Goal: Entertainment & Leisure: Consume media (video, audio)

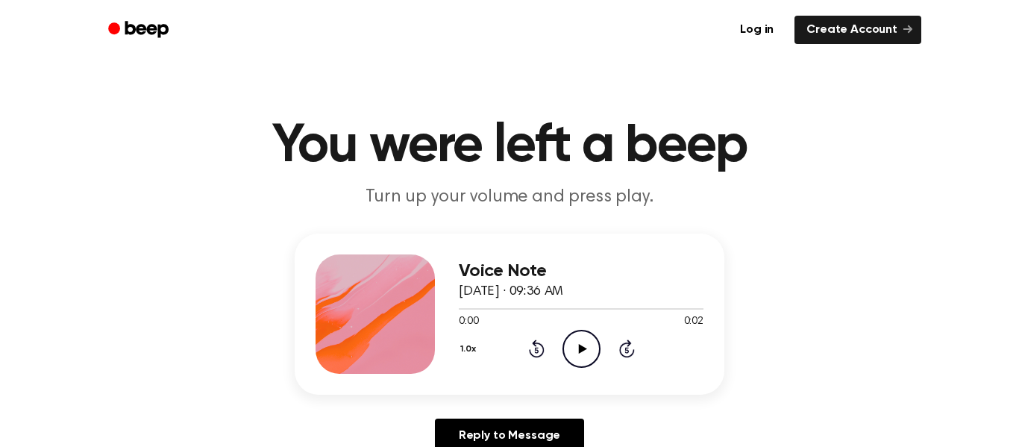
click at [583, 351] on icon "Play Audio" at bounding box center [581, 349] width 38 height 38
click at [576, 343] on icon "Play Audio" at bounding box center [581, 349] width 38 height 38
click at [577, 354] on icon "Play Audio" at bounding box center [581, 349] width 38 height 38
click at [581, 349] on icon at bounding box center [582, 349] width 8 height 10
click at [534, 351] on icon "Rewind 5 seconds" at bounding box center [536, 348] width 16 height 19
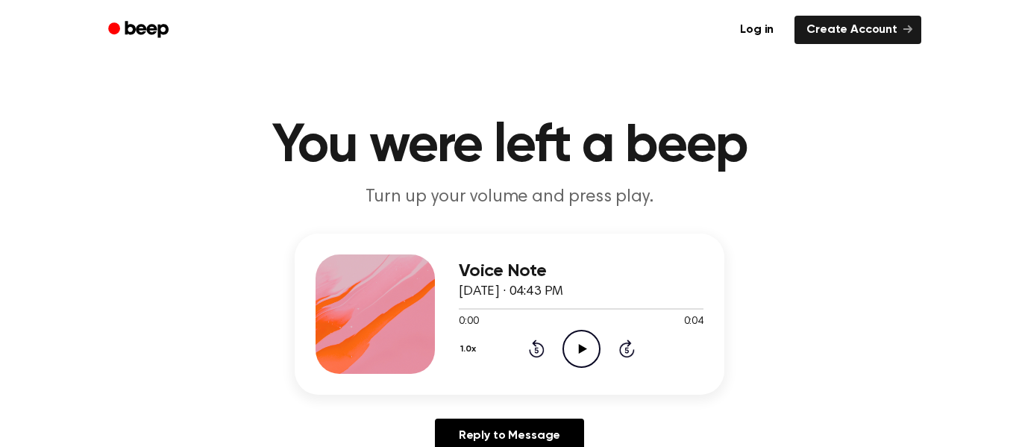
click at [577, 343] on icon "Play Audio" at bounding box center [581, 349] width 38 height 38
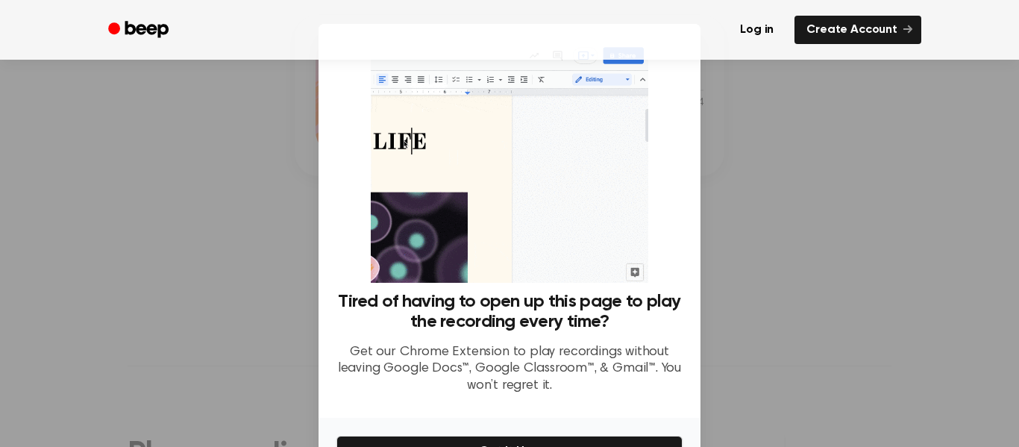
scroll to position [92, 0]
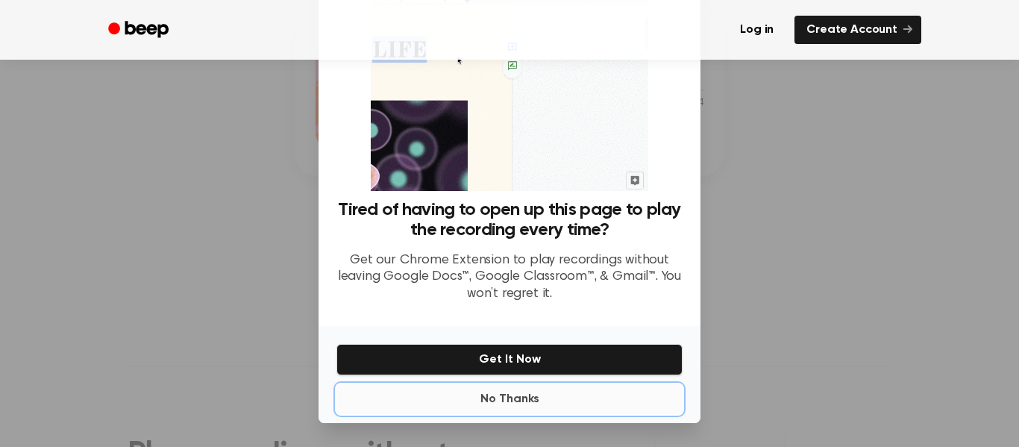
click at [544, 395] on button "No Thanks" at bounding box center [509, 399] width 346 height 30
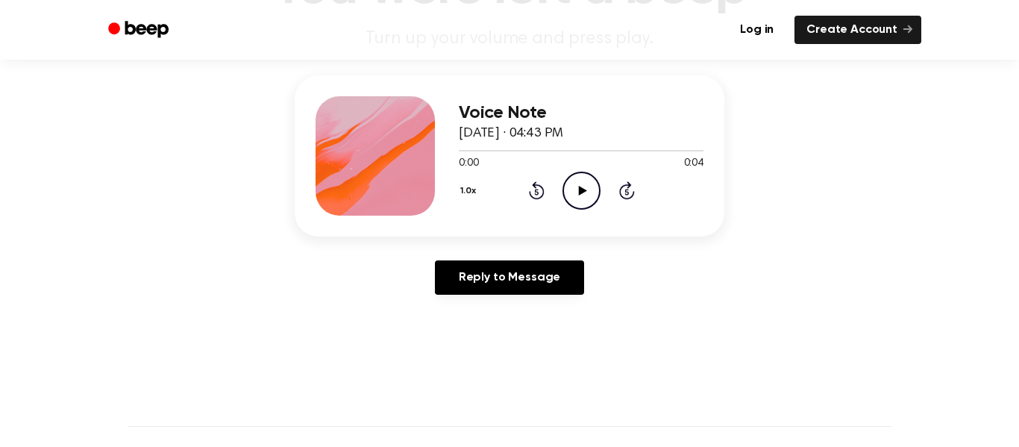
scroll to position [157, 0]
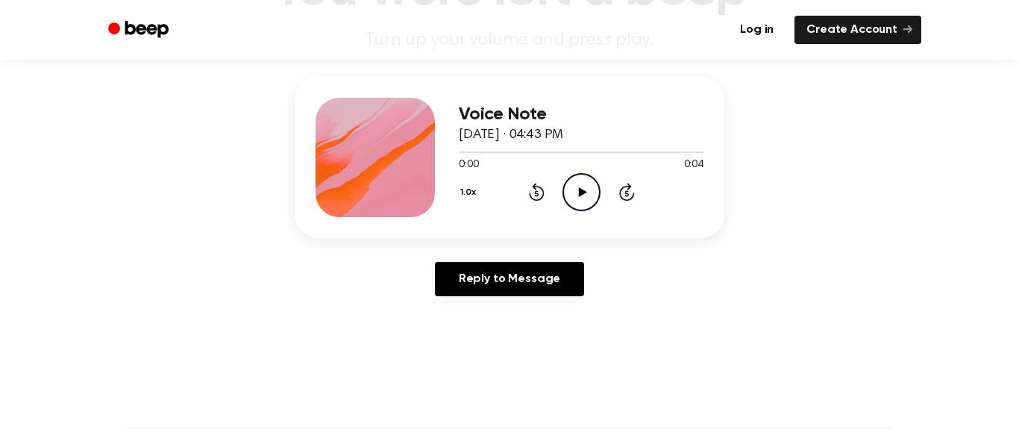
click at [586, 186] on icon "Play Audio" at bounding box center [581, 192] width 38 height 38
click at [540, 195] on icon "Rewind 5 seconds" at bounding box center [536, 191] width 16 height 19
click at [575, 196] on icon "Play Audio" at bounding box center [581, 192] width 38 height 38
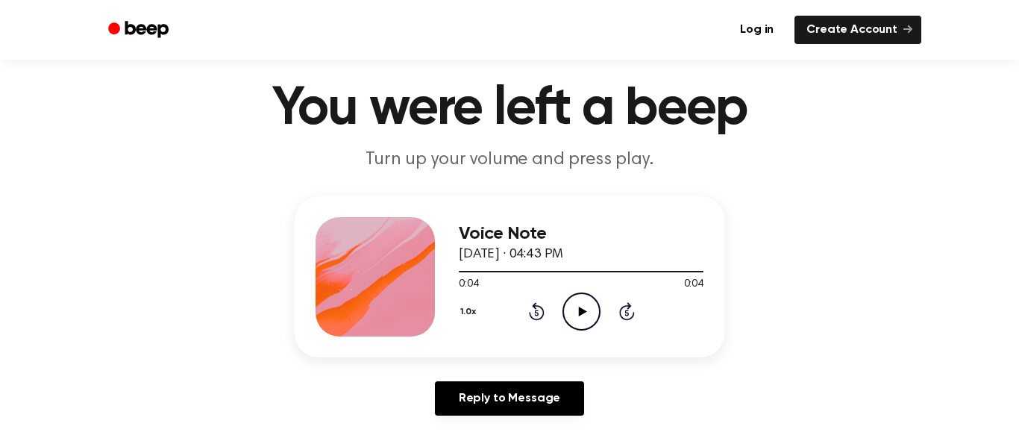
scroll to position [34, 0]
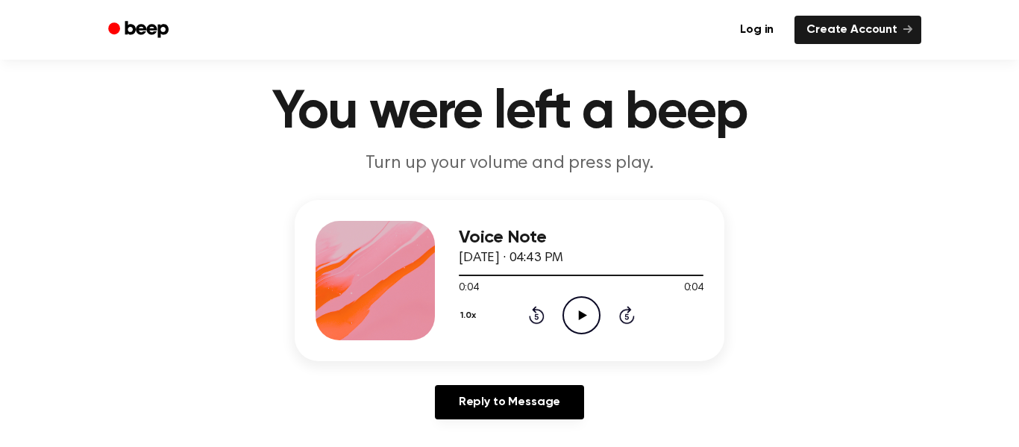
click at [581, 310] on icon "Play Audio" at bounding box center [581, 315] width 38 height 38
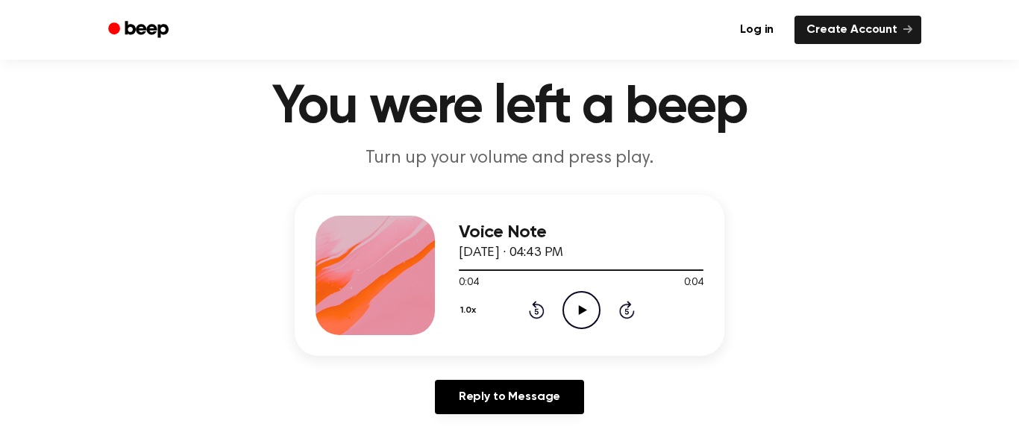
scroll to position [35, 0]
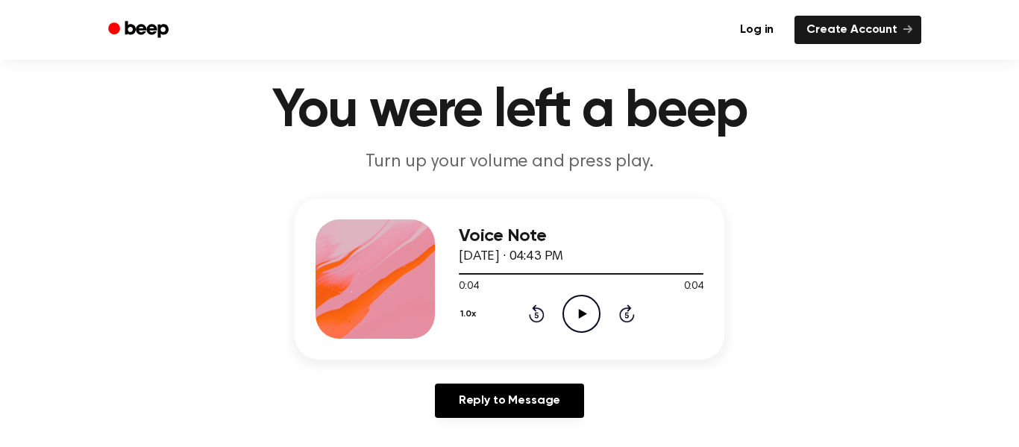
click at [365, 333] on div at bounding box center [374, 278] width 119 height 119
click at [577, 312] on icon "Play Audio" at bounding box center [581, 314] width 38 height 38
click at [575, 311] on icon "Pause Audio" at bounding box center [581, 314] width 38 height 38
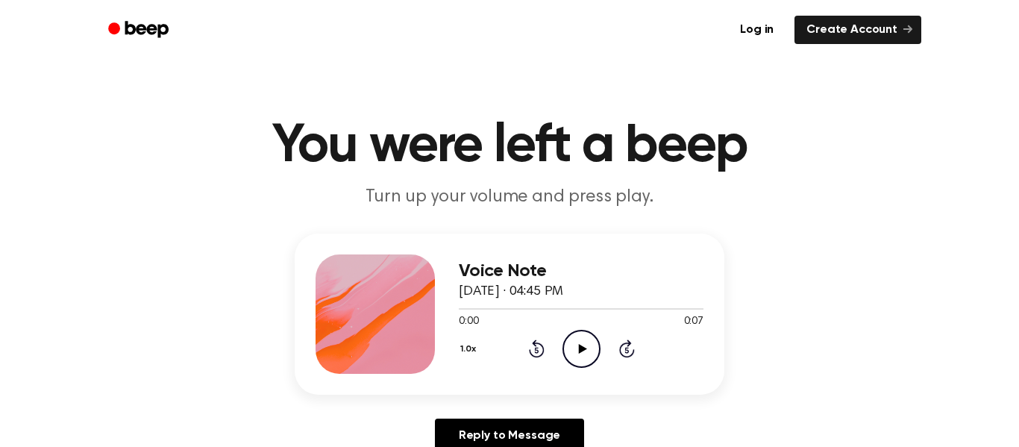
click at [579, 359] on icon "Play Audio" at bounding box center [581, 349] width 38 height 38
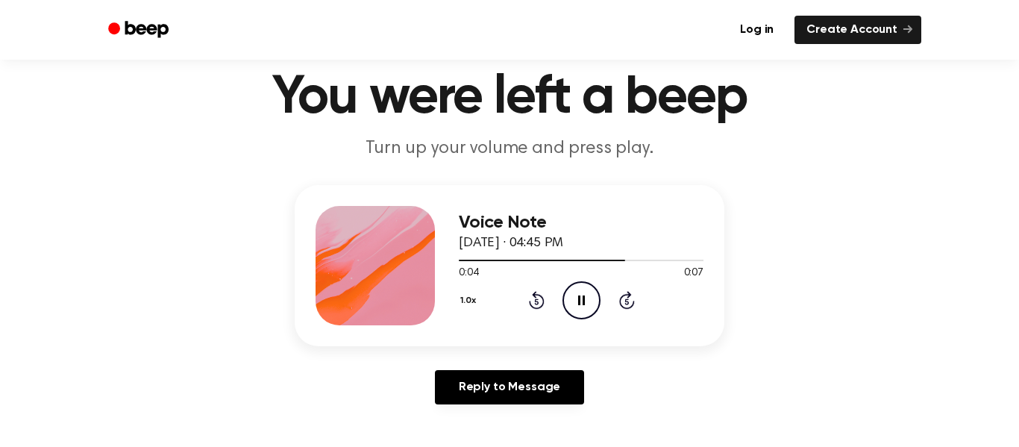
scroll to position [46, 0]
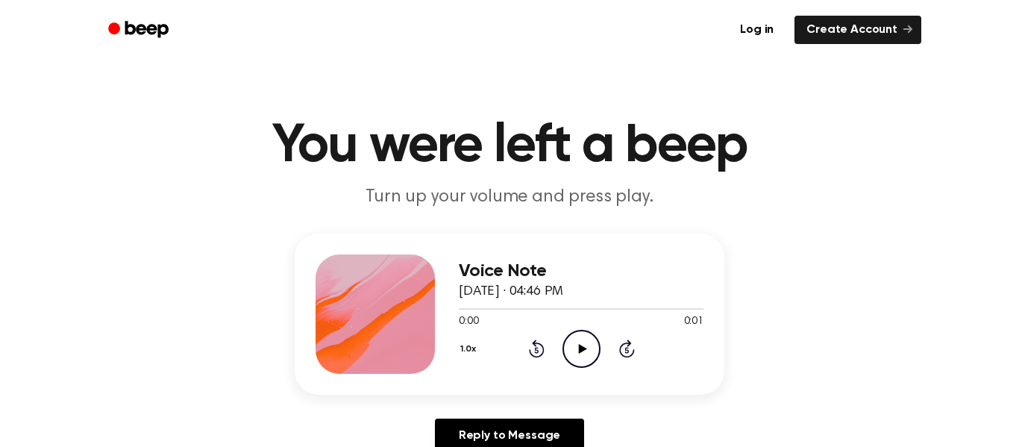
click at [585, 351] on icon "Play Audio" at bounding box center [581, 349] width 38 height 38
click at [585, 345] on icon "Play Audio" at bounding box center [581, 349] width 38 height 38
click at [582, 346] on icon at bounding box center [582, 349] width 8 height 10
click at [575, 345] on icon "Play Audio" at bounding box center [581, 349] width 38 height 38
click at [582, 347] on icon at bounding box center [582, 349] width 8 height 10
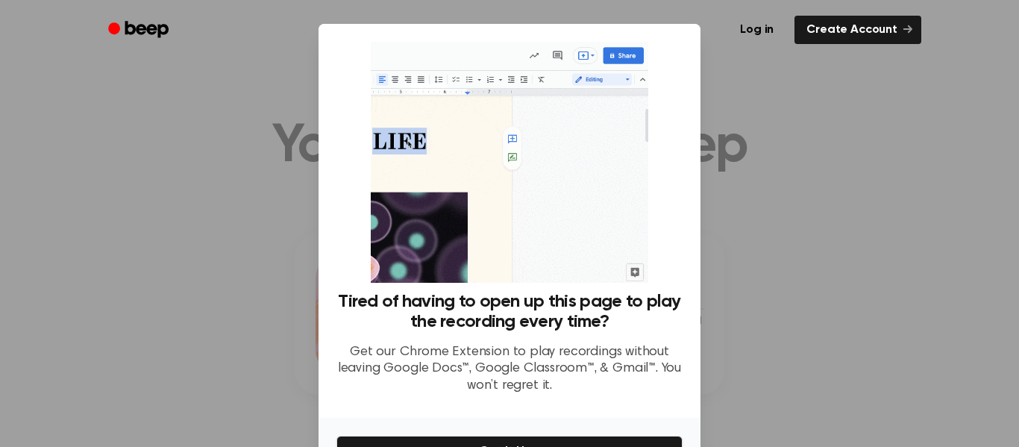
click at [753, 174] on div at bounding box center [509, 223] width 1019 height 447
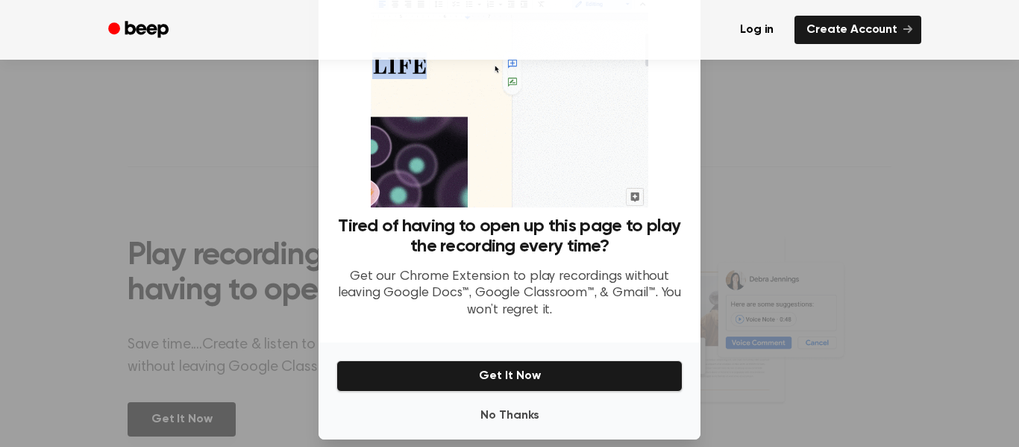
scroll to position [89, 0]
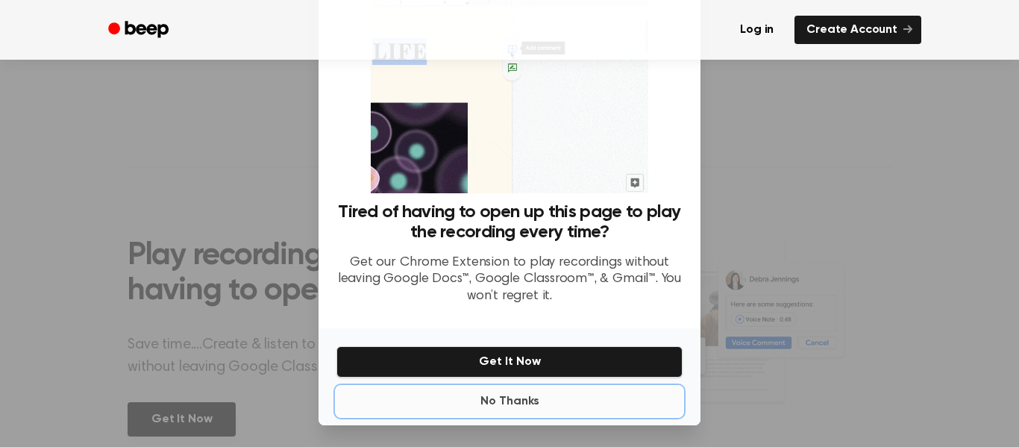
click at [560, 406] on button "No Thanks" at bounding box center [509, 401] width 346 height 30
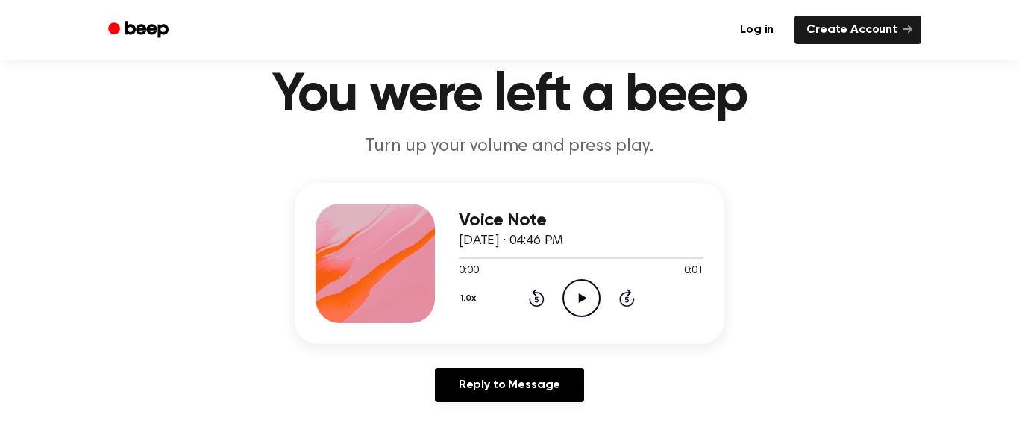
scroll to position [0, 0]
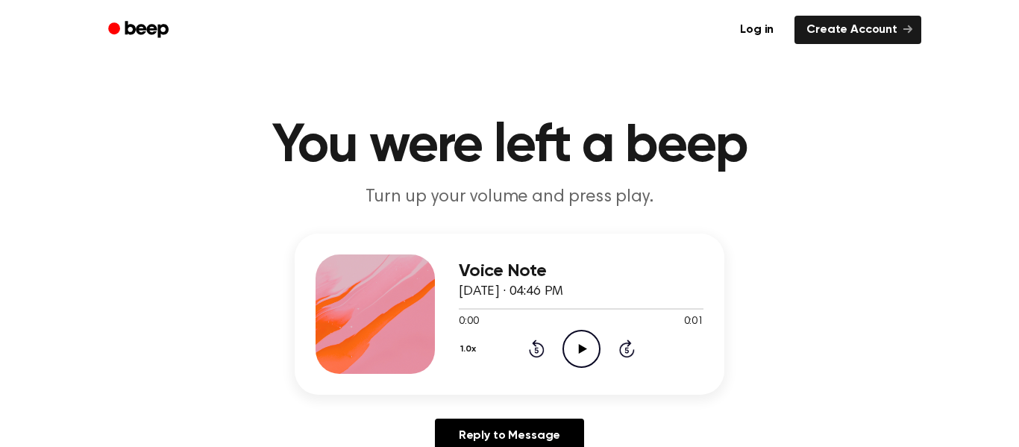
click at [582, 354] on icon "Play Audio" at bounding box center [581, 349] width 38 height 38
